Goal: Task Accomplishment & Management: Manage account settings

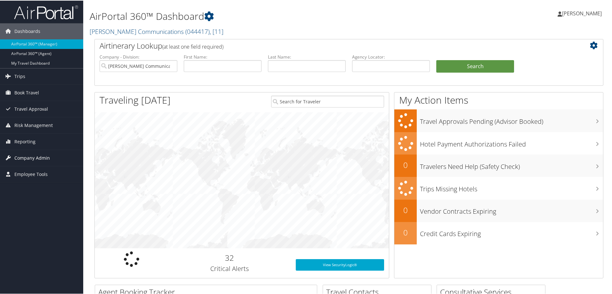
click at [22, 161] on span "Company Admin" at bounding box center [32, 157] width 36 height 16
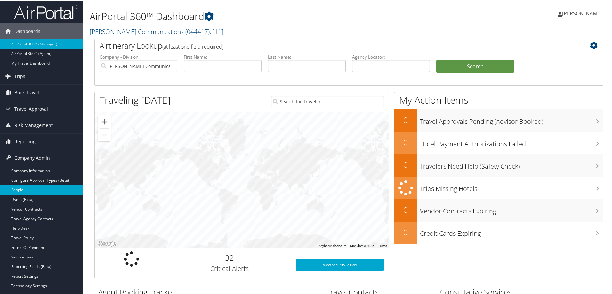
click at [24, 186] on link "People" at bounding box center [41, 190] width 83 height 10
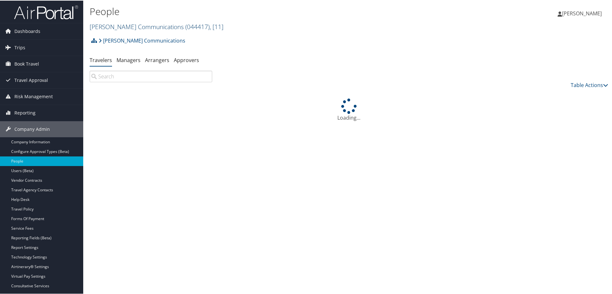
click at [155, 28] on link "[PERSON_NAME] Communications ( 044417 ) , [ 11 ]" at bounding box center [157, 26] width 134 height 9
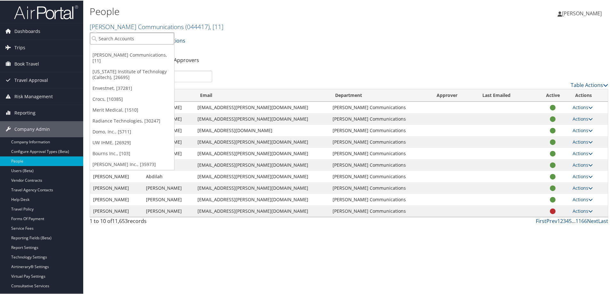
click at [137, 40] on input "search" at bounding box center [132, 38] width 84 height 12
click at [128, 82] on link "Envestnet, [37281]" at bounding box center [132, 87] width 84 height 11
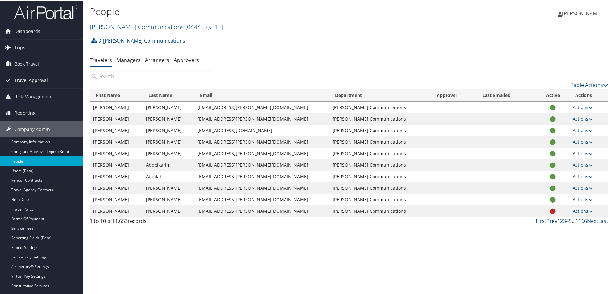
click at [156, 77] on input "search" at bounding box center [151, 76] width 123 height 12
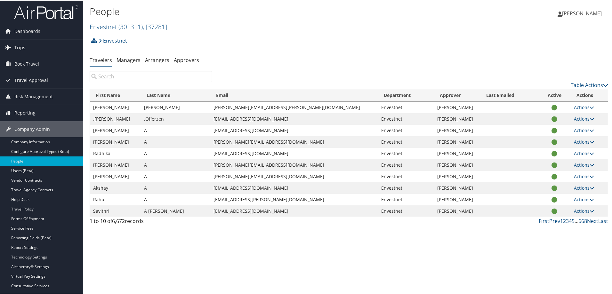
click at [155, 77] on input "search" at bounding box center [151, 76] width 123 height 12
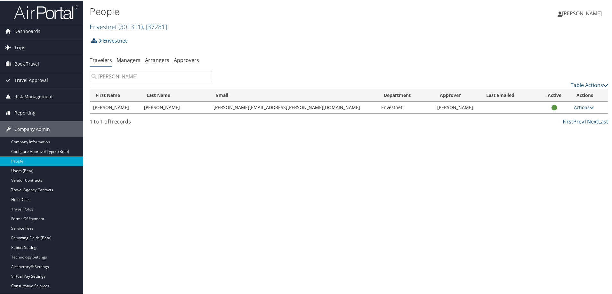
type input "hofmann"
click at [589, 108] on icon at bounding box center [591, 107] width 4 height 4
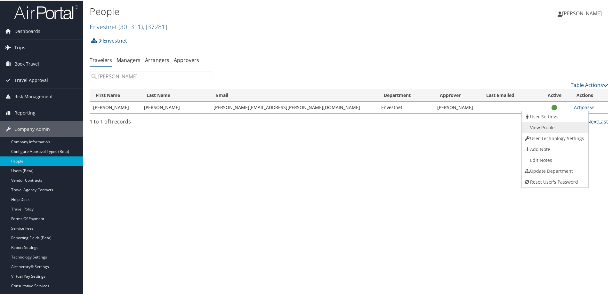
click at [556, 130] on link "View Profile" at bounding box center [553, 127] width 65 height 11
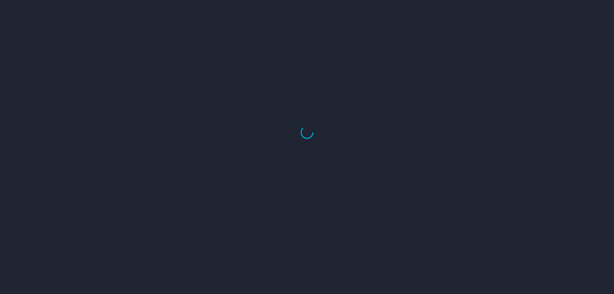
select select "US"
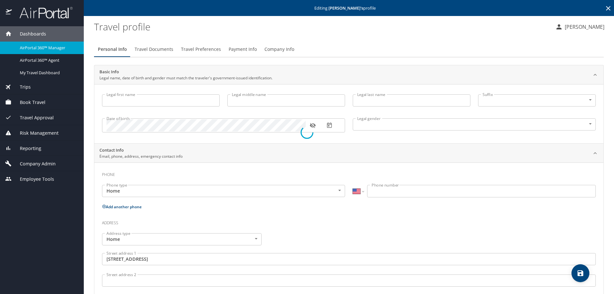
type input "John"
type input "Hofmann"
type input "Male"
type input "United States of America"
type input "Texas"
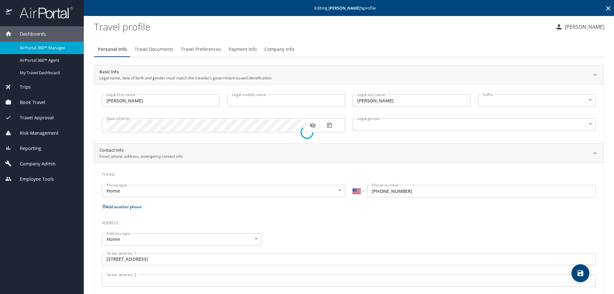
select select "US"
select select "NL"
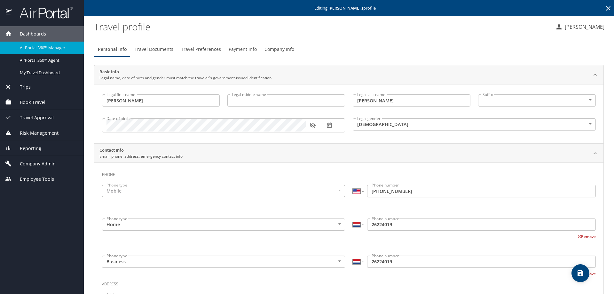
click at [244, 51] on span "Payment Info" at bounding box center [243, 49] width 28 height 8
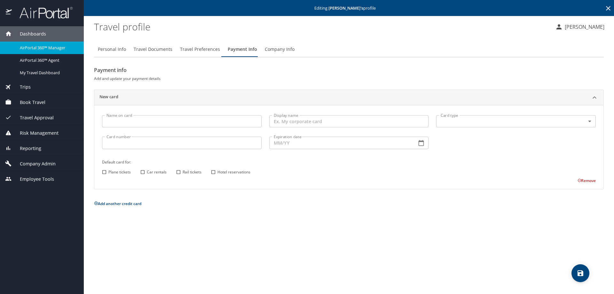
click at [312, 124] on input "Display name" at bounding box center [349, 121] width 160 height 12
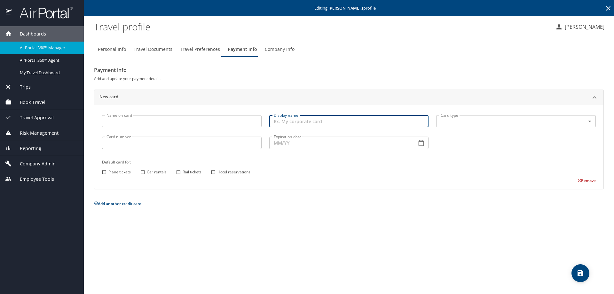
click at [471, 118] on body "Dashboards AirPortal 360™ Manager AirPortal 360™ Agent My Travel Dashboard Trip…" at bounding box center [307, 147] width 614 height 294
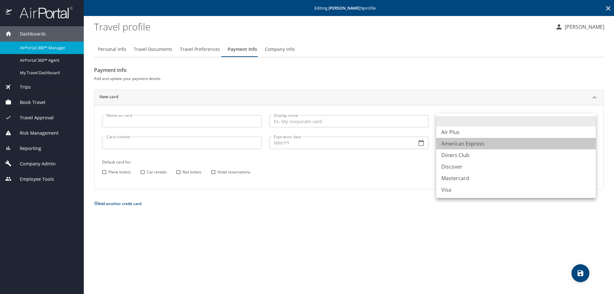
click at [455, 143] on li "American Express" at bounding box center [516, 144] width 160 height 12
type input "AX"
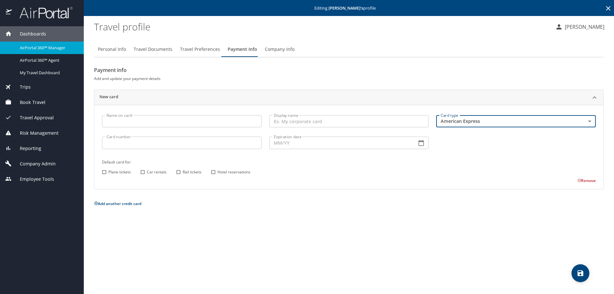
click at [116, 143] on input "Card number" at bounding box center [182, 143] width 160 height 12
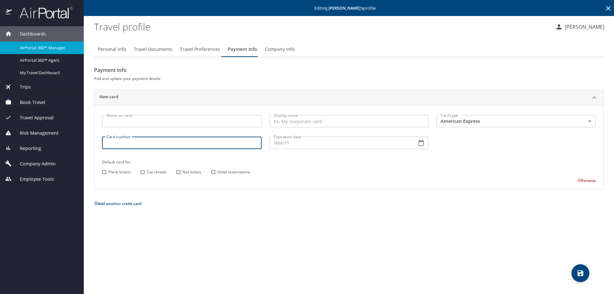
paste input "379437508091003"
type input "379437508091003"
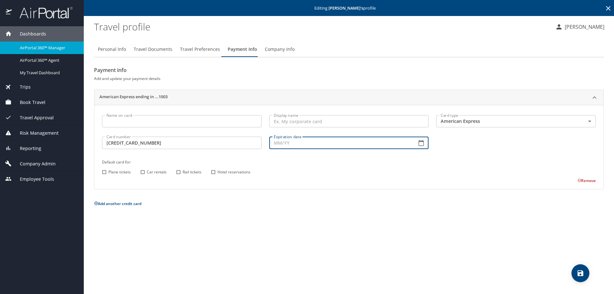
click at [301, 146] on input "Expiration date" at bounding box center [340, 143] width 143 height 12
type input "09/29"
click at [103, 170] on input "Plane tickets" at bounding box center [104, 172] width 8 height 8
checkbox input "true"
drag, startPoint x: 143, startPoint y: 173, endPoint x: 149, endPoint y: 173, distance: 6.1
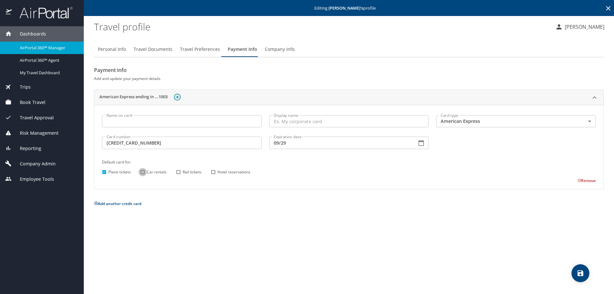
click at [143, 173] on input "Car rentals" at bounding box center [143, 172] width 8 height 8
checkbox input "true"
click at [182, 171] on input "Rail tickets" at bounding box center [178, 172] width 8 height 8
checkbox input "true"
click at [214, 173] on input "Hotel reservations" at bounding box center [213, 172] width 8 height 8
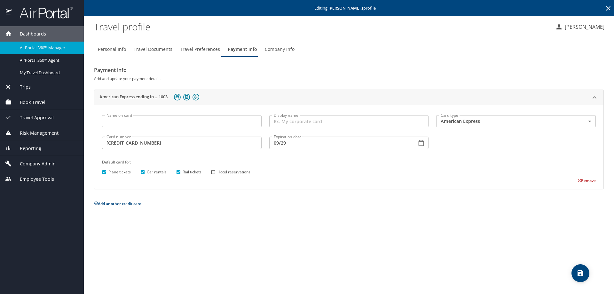
checkbox input "true"
click at [578, 273] on icon "save" at bounding box center [581, 273] width 8 height 8
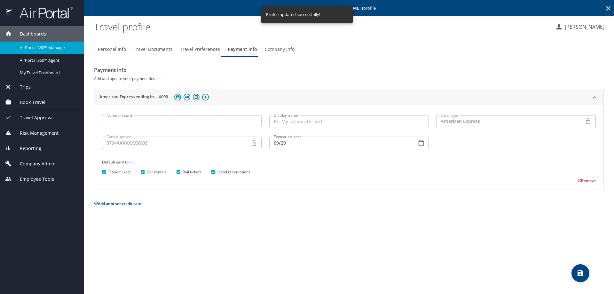
click at [110, 49] on span "Personal Info" at bounding box center [112, 49] width 28 height 8
select select "US"
select select "NL"
select select "US"
